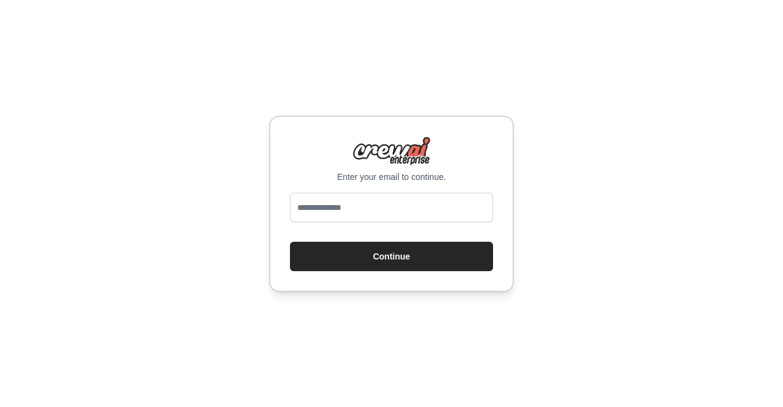
click at [408, 210] on input "email" at bounding box center [391, 207] width 203 height 29
type input "**********"
click at [290, 242] on button "Continue" at bounding box center [391, 256] width 203 height 29
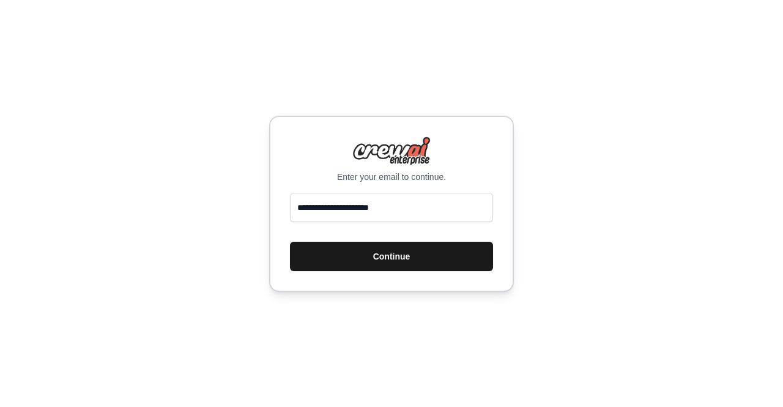
click at [392, 259] on button "Continue" at bounding box center [391, 256] width 203 height 29
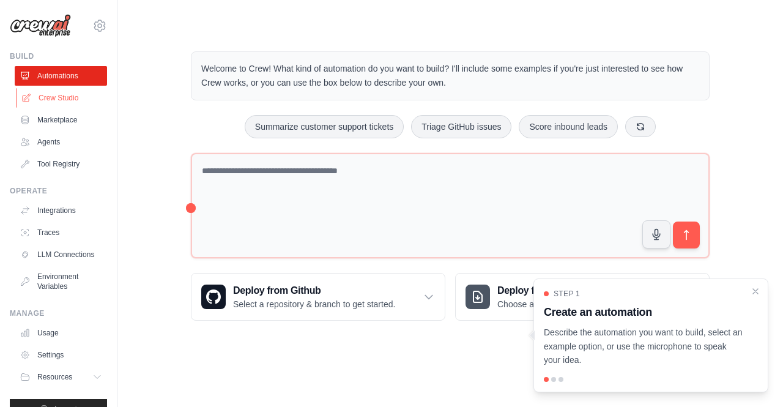
click at [56, 98] on link "Crew Studio" at bounding box center [62, 98] width 92 height 20
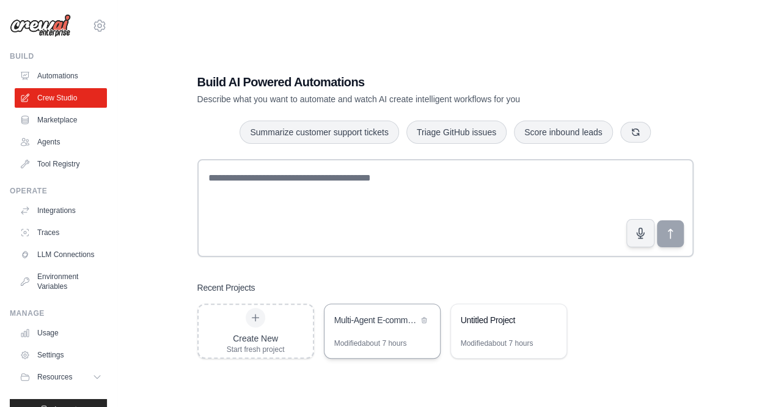
click at [365, 327] on div "Multi-Agent E-commerce Arbitrage Platform" at bounding box center [376, 321] width 84 height 15
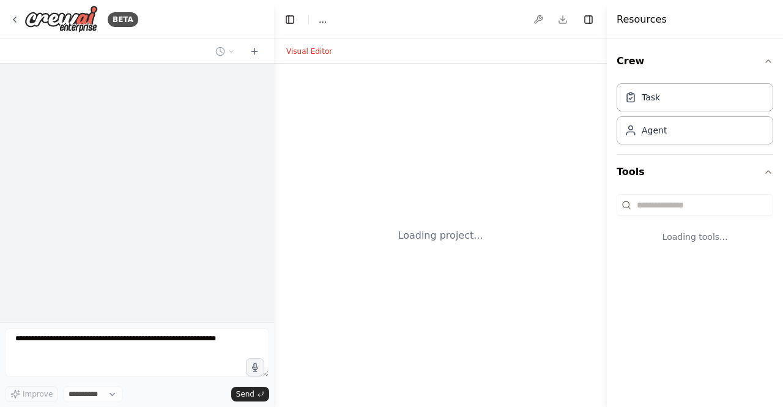
select select "****"
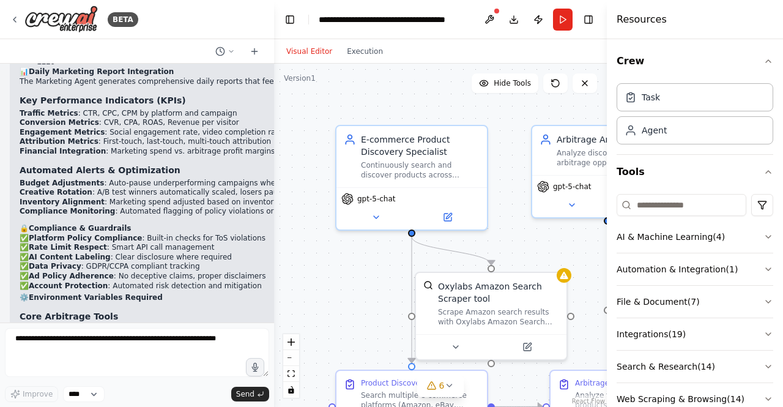
scroll to position [6046, 0]
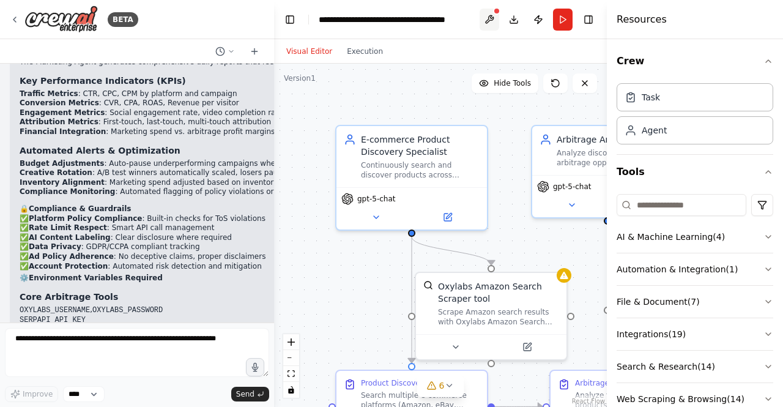
click at [492, 18] on button at bounding box center [489, 20] width 20 height 22
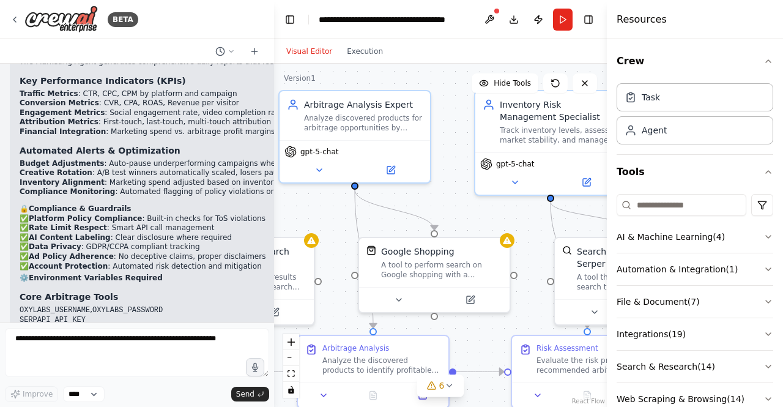
drag, startPoint x: 511, startPoint y: 253, endPoint x: 205, endPoint y: 203, distance: 309.7
click at [205, 203] on div "BETA I want to build a multi‑agent arbitrage platform. The crew should: Continu…" at bounding box center [391, 203] width 783 height 407
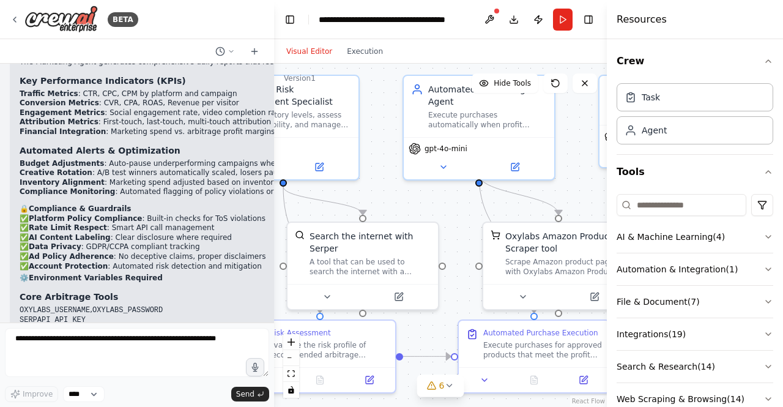
drag, startPoint x: 408, startPoint y: 197, endPoint x: 194, endPoint y: 196, distance: 214.6
click at [194, 196] on div "BETA I want to build a multi‑agent arbitrage platform. The crew should: Continu…" at bounding box center [391, 203] width 783 height 407
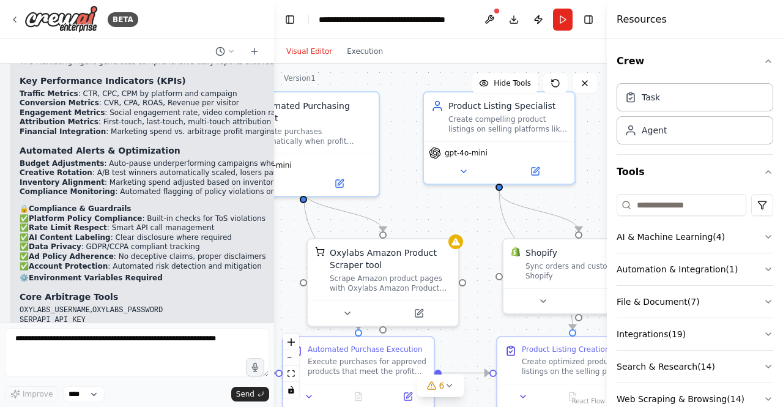
drag, startPoint x: 375, startPoint y: 183, endPoint x: 156, endPoint y: 185, distance: 219.5
click at [156, 185] on div "BETA I want to build a multi‑agent arbitrage platform. The crew should: Continu…" at bounding box center [391, 203] width 783 height 407
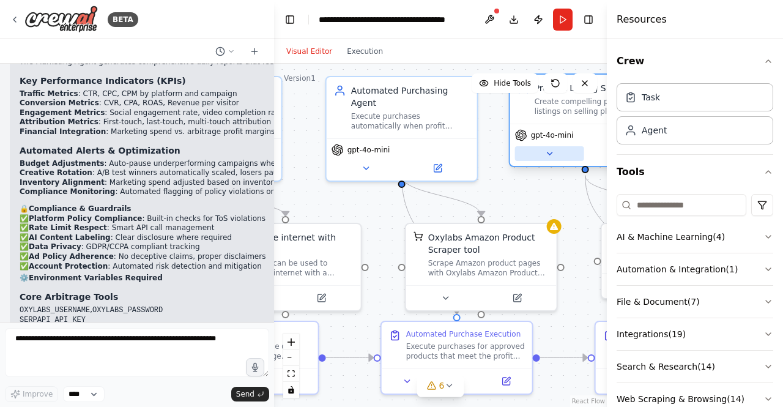
drag, startPoint x: 410, startPoint y: 167, endPoint x: 534, endPoint y: 161, distance: 124.3
click at [534, 161] on div "Product Listing Specialist Create compelling product listings on selling platfo…" at bounding box center [585, 123] width 153 height 94
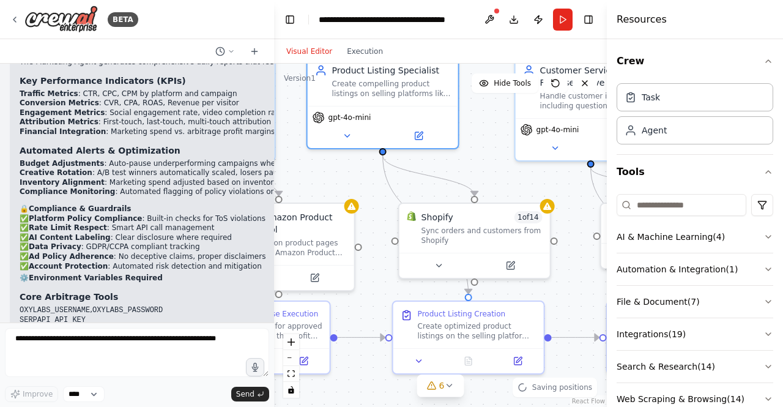
drag, startPoint x: 532, startPoint y: 202, endPoint x: 319, endPoint y: 180, distance: 213.9
click at [319, 180] on div ".deletable-edge-delete-btn { width: 20px; height: 20px; border: 0px solid #ffff…" at bounding box center [440, 235] width 333 height 343
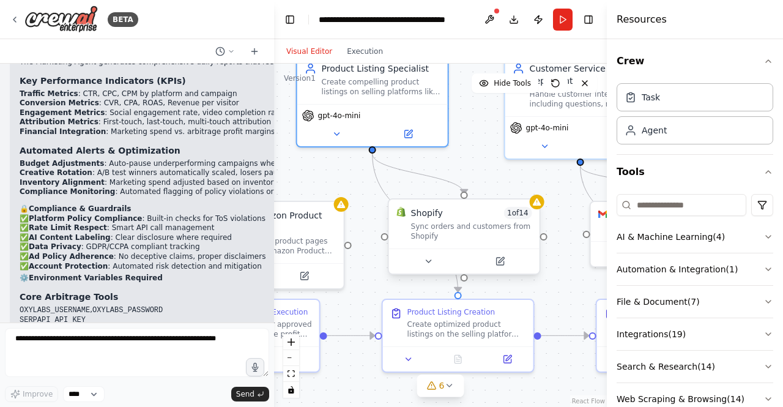
click at [450, 232] on div "Sync orders and customers from Shopify" at bounding box center [471, 231] width 121 height 20
click at [504, 223] on div "Sync orders and customers from Shopify" at bounding box center [471, 231] width 121 height 20
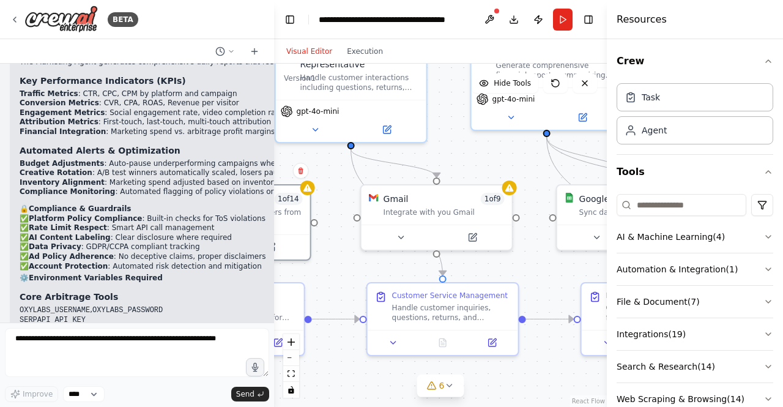
drag, startPoint x: 561, startPoint y: 229, endPoint x: 331, endPoint y: 213, distance: 229.9
click at [331, 213] on div ".deletable-edge-delete-btn { width: 20px; height: 20px; border: 0px solid #ffff…" at bounding box center [440, 235] width 333 height 343
click at [496, 191] on span "1 of 9" at bounding box center [493, 196] width 24 height 12
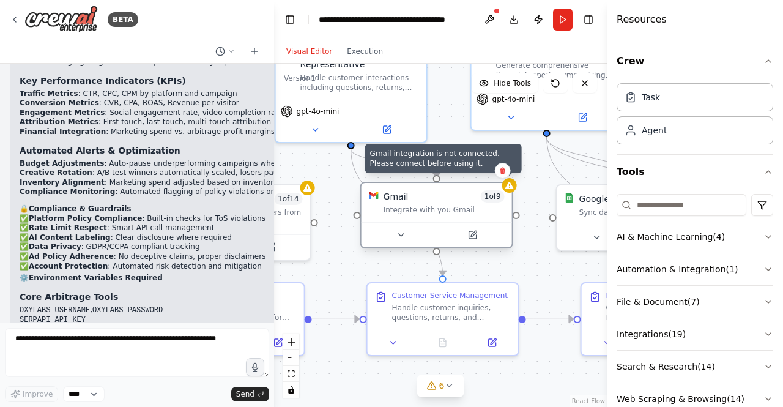
click at [507, 191] on div at bounding box center [509, 185] width 15 height 15
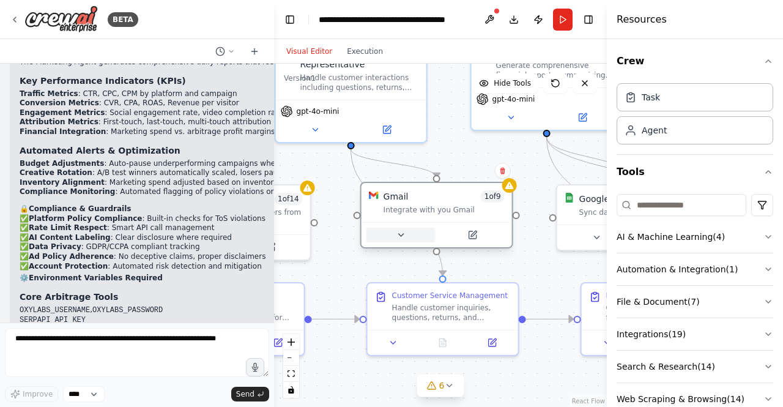
click at [391, 239] on button at bounding box center [400, 234] width 69 height 15
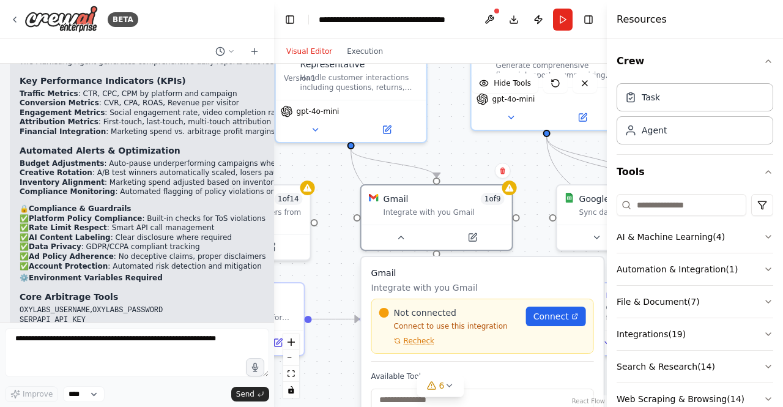
click at [558, 326] on div "Not connected Connect to use this integration Recheck Connect" at bounding box center [482, 325] width 207 height 39
click at [556, 322] on link "Connect" at bounding box center [556, 316] width 60 height 20
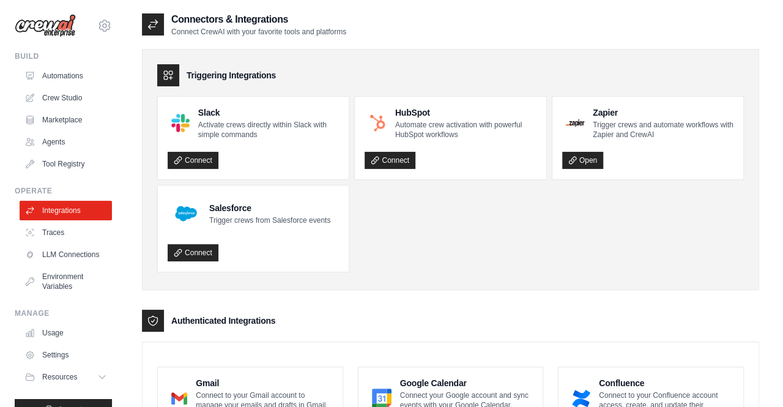
scroll to position [136, 0]
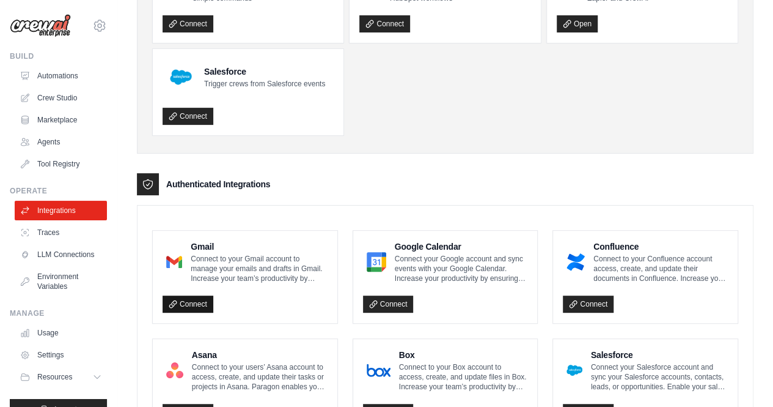
click at [202, 300] on link "Connect" at bounding box center [188, 303] width 51 height 17
